Goal: Transaction & Acquisition: Purchase product/service

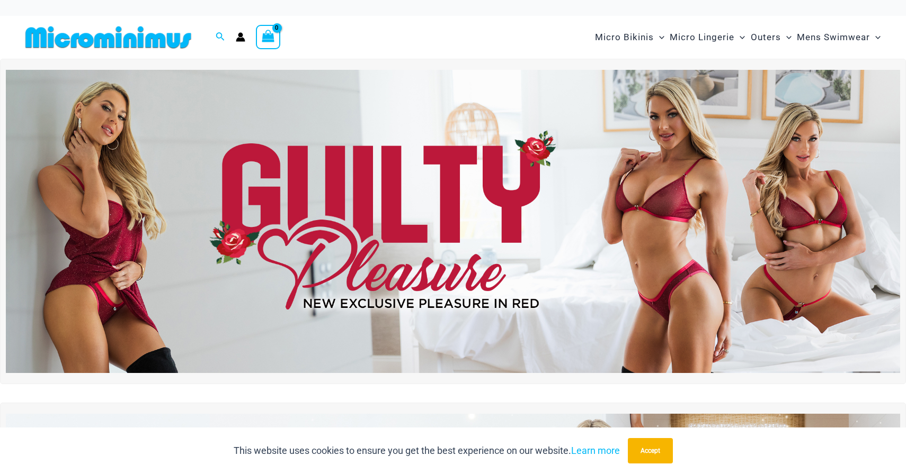
scroll to position [12, 0]
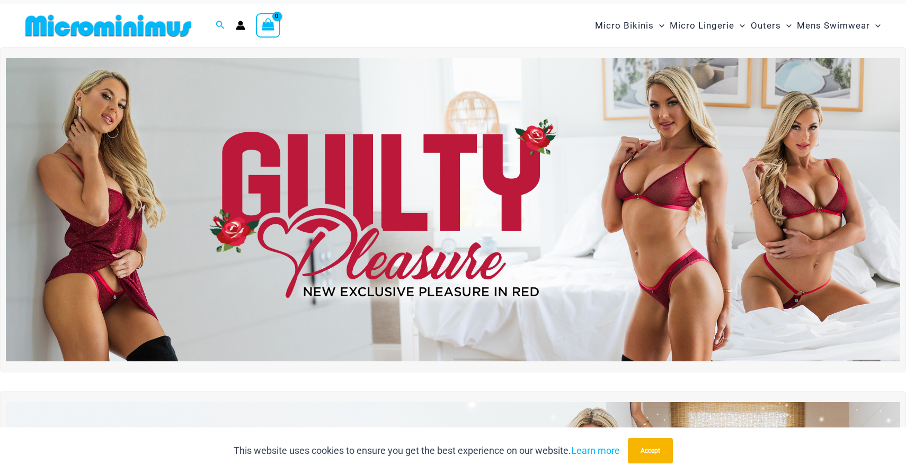
click at [688, 173] on img at bounding box center [453, 210] width 894 height 304
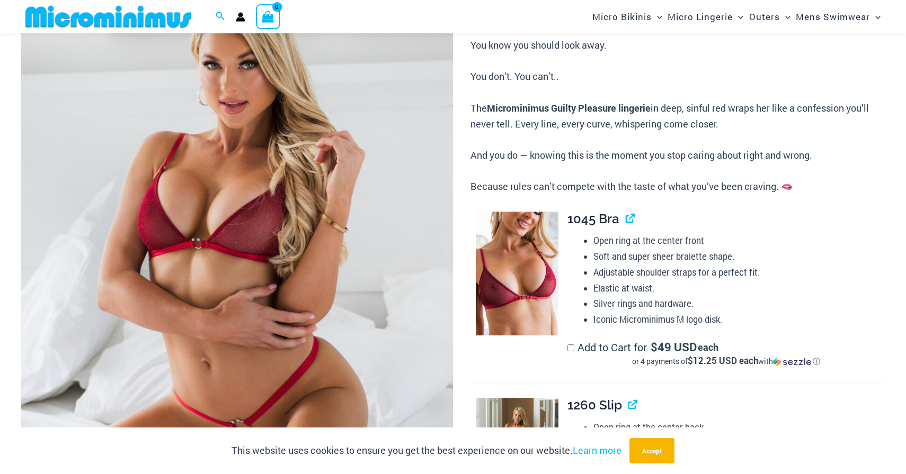
scroll to position [177, 0]
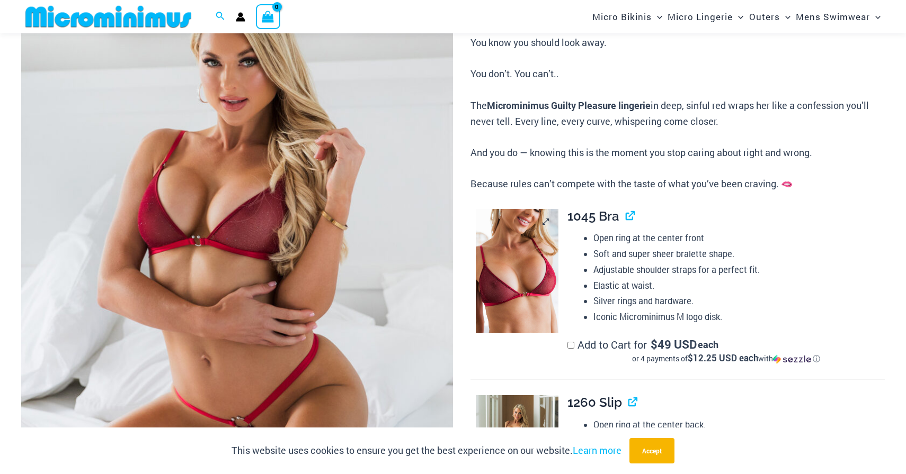
click at [517, 256] on img at bounding box center [517, 271] width 83 height 124
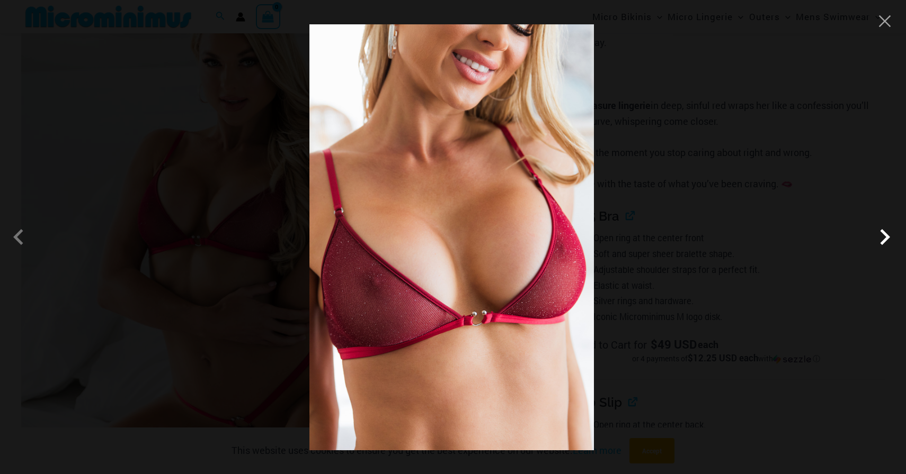
click at [888, 239] on span at bounding box center [884, 237] width 32 height 32
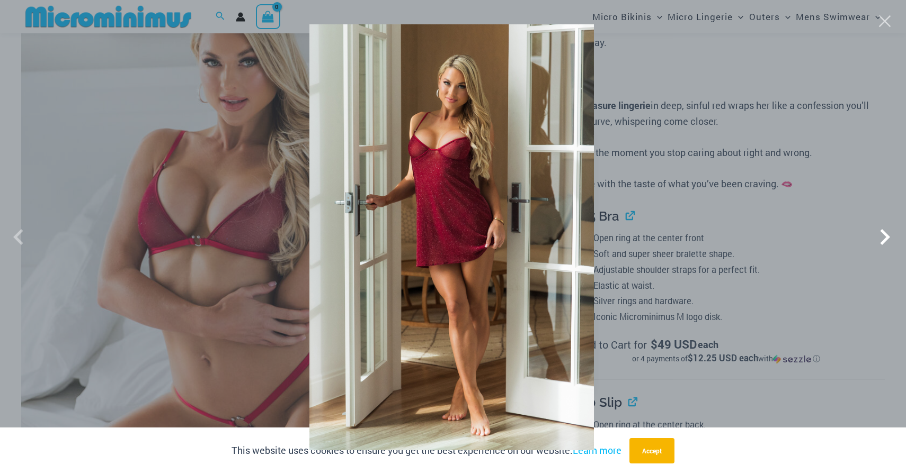
click at [888, 239] on span at bounding box center [884, 237] width 32 height 32
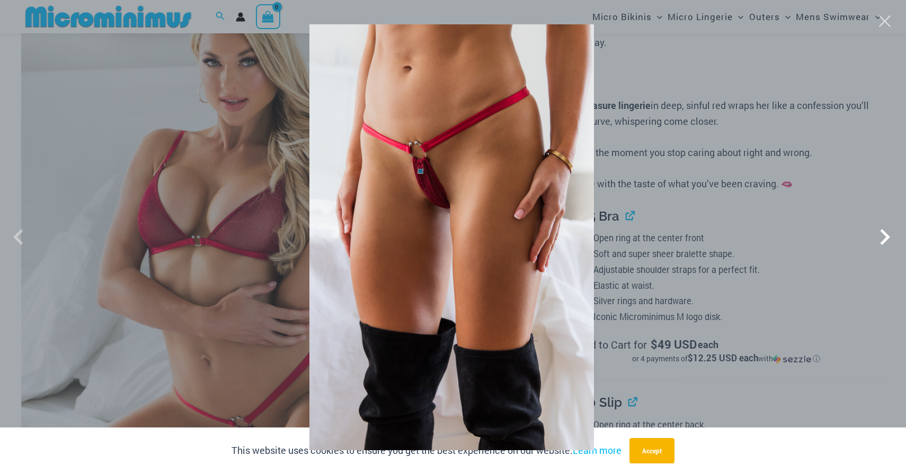
click at [888, 239] on span at bounding box center [884, 237] width 32 height 32
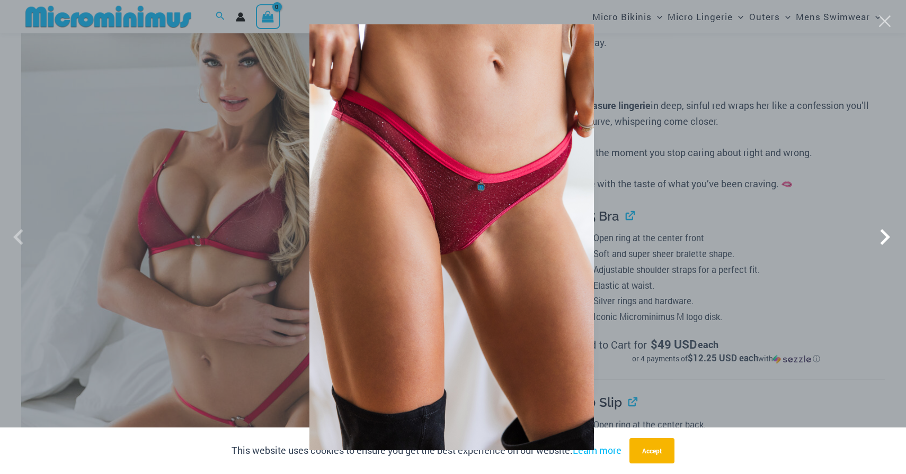
click at [888, 239] on span at bounding box center [884, 237] width 32 height 32
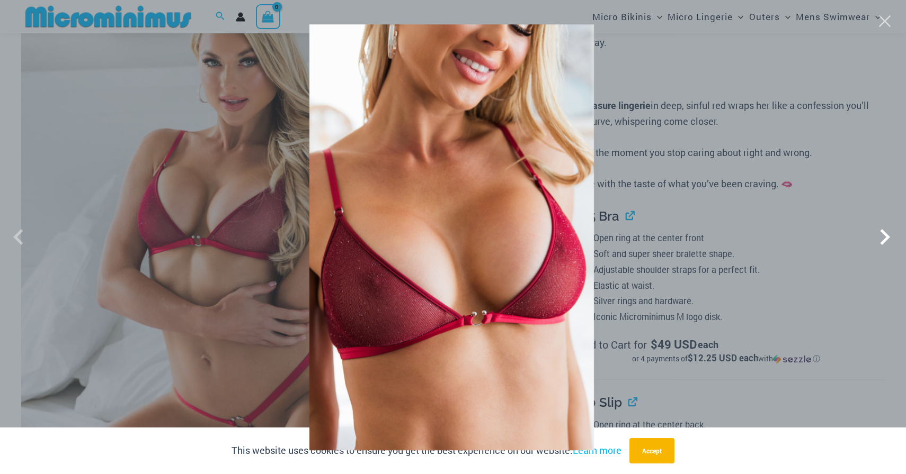
click at [888, 239] on span at bounding box center [884, 237] width 32 height 32
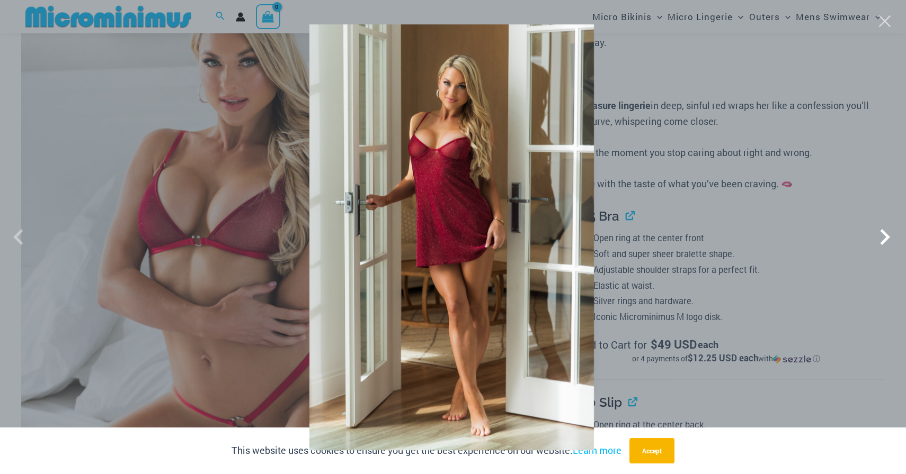
click at [888, 239] on span at bounding box center [884, 237] width 32 height 32
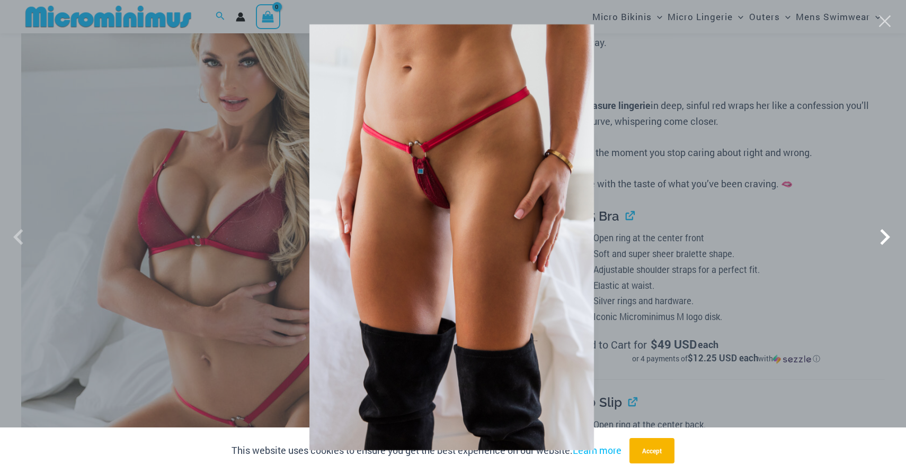
click at [888, 238] on span at bounding box center [884, 237] width 32 height 32
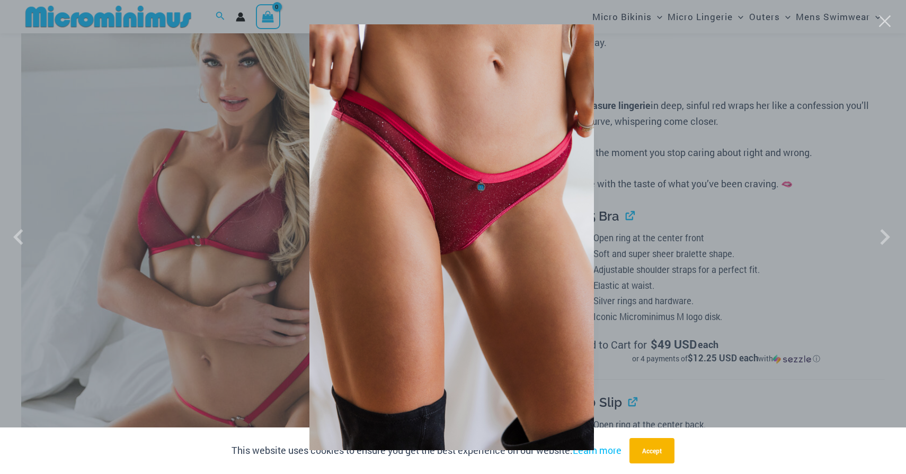
click at [826, 231] on div at bounding box center [453, 237] width 906 height 474
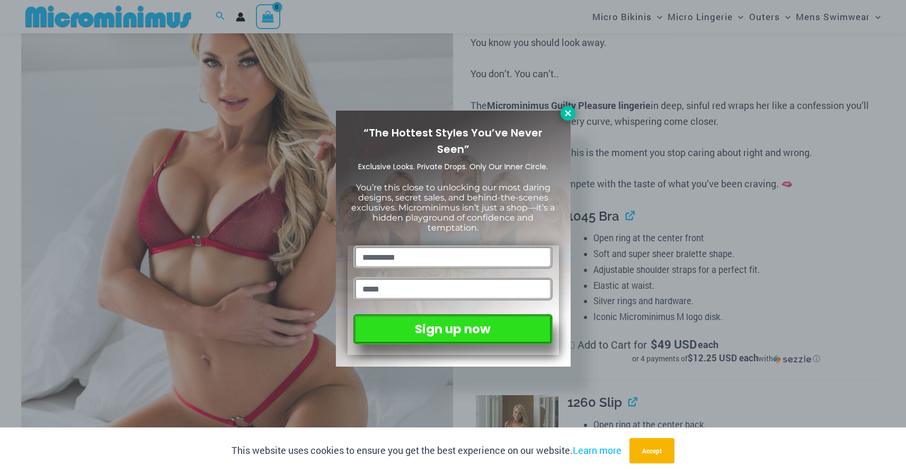
click at [570, 113] on icon at bounding box center [568, 114] width 10 height 10
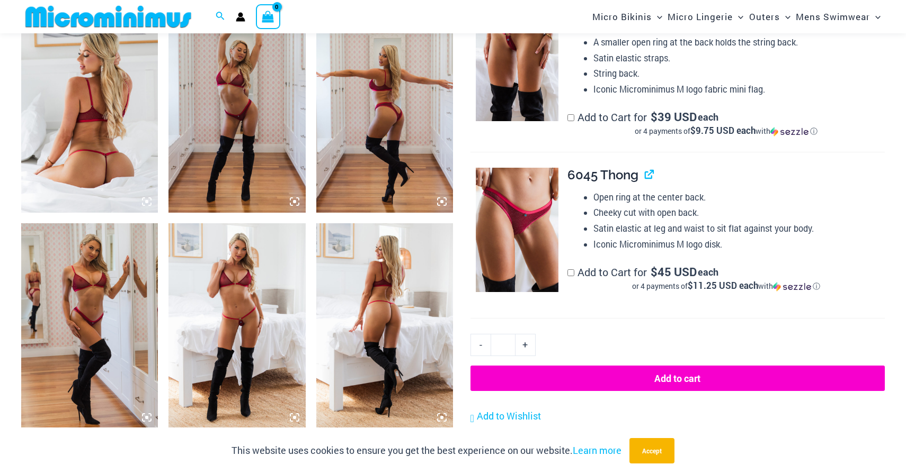
scroll to position [761, 0]
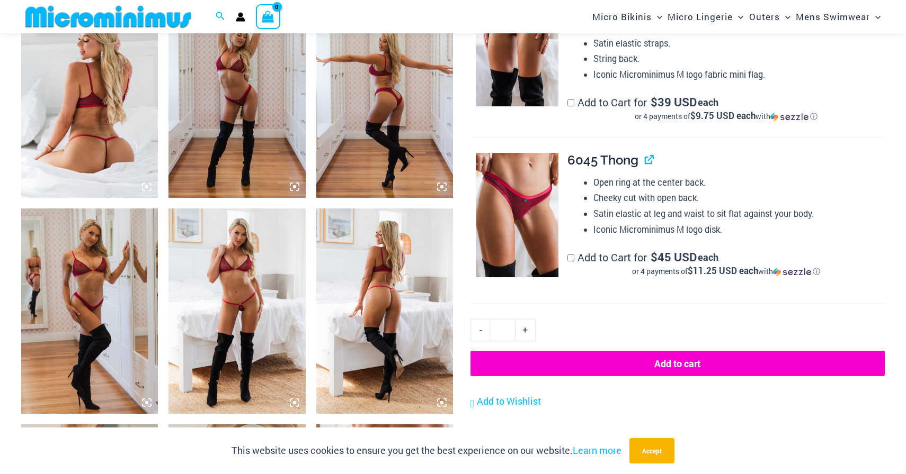
click at [71, 124] on img at bounding box center [89, 95] width 137 height 205
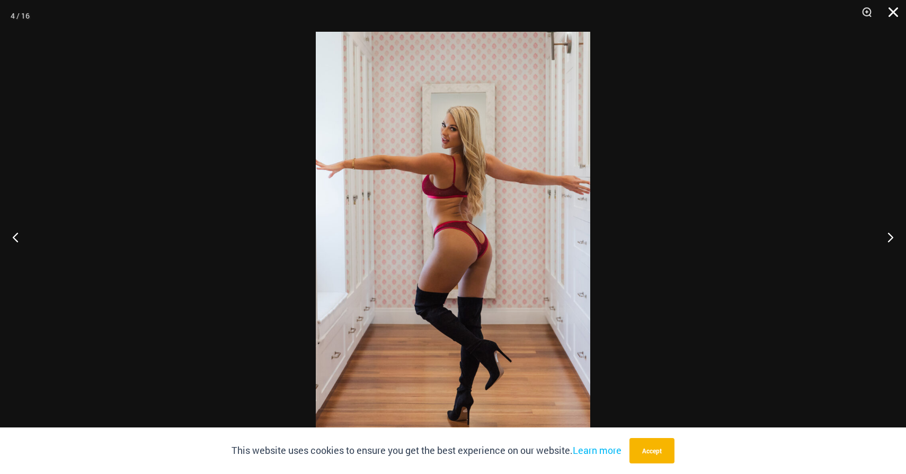
click at [895, 8] on button "Close" at bounding box center [889, 16] width 26 height 32
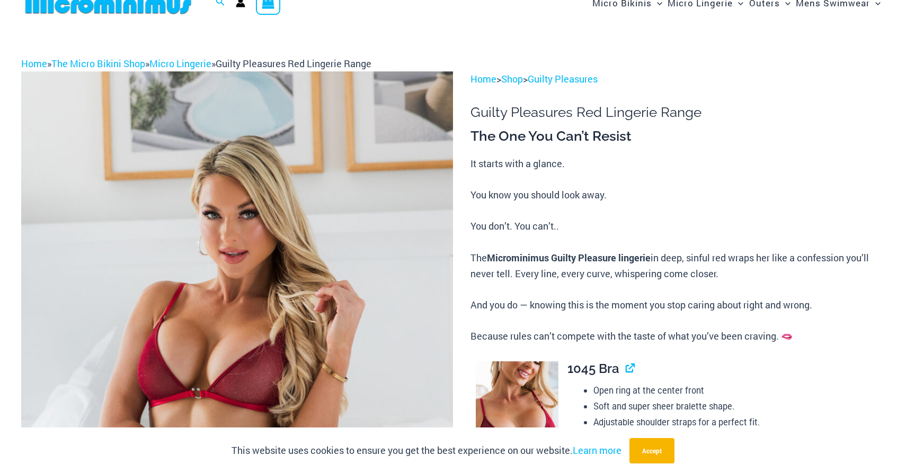
scroll to position [0, 0]
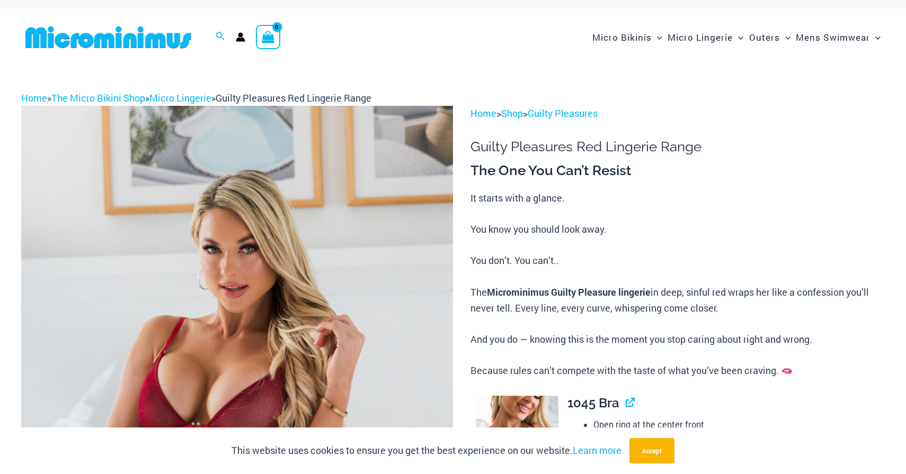
click at [106, 36] on img at bounding box center [108, 37] width 174 height 24
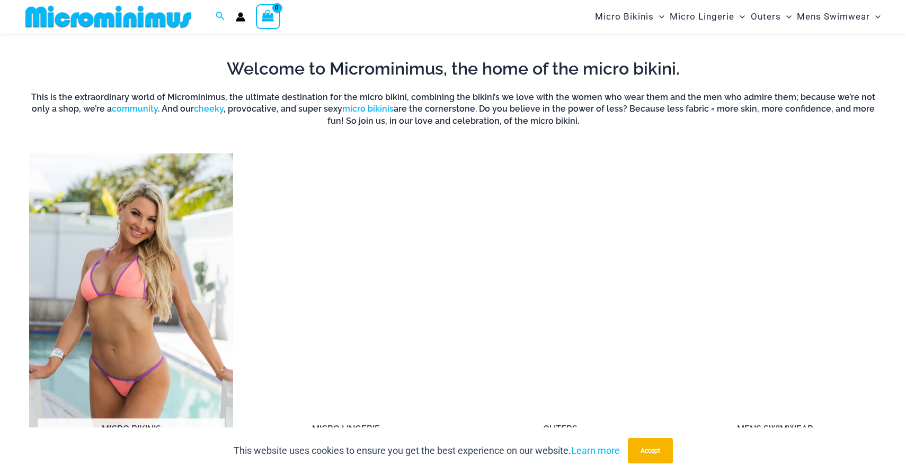
scroll to position [748, 0]
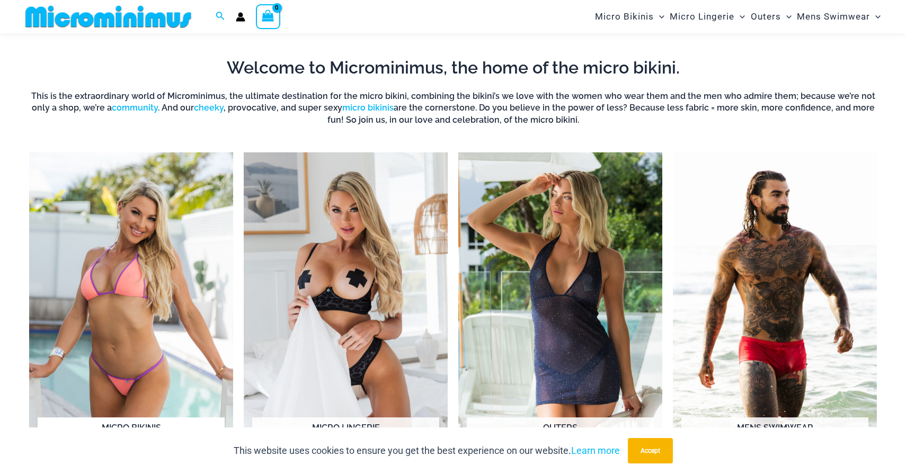
click at [144, 271] on img "Visit product category Micro Bikinis" at bounding box center [131, 309] width 204 height 313
